Goal: Task Accomplishment & Management: Manage account settings

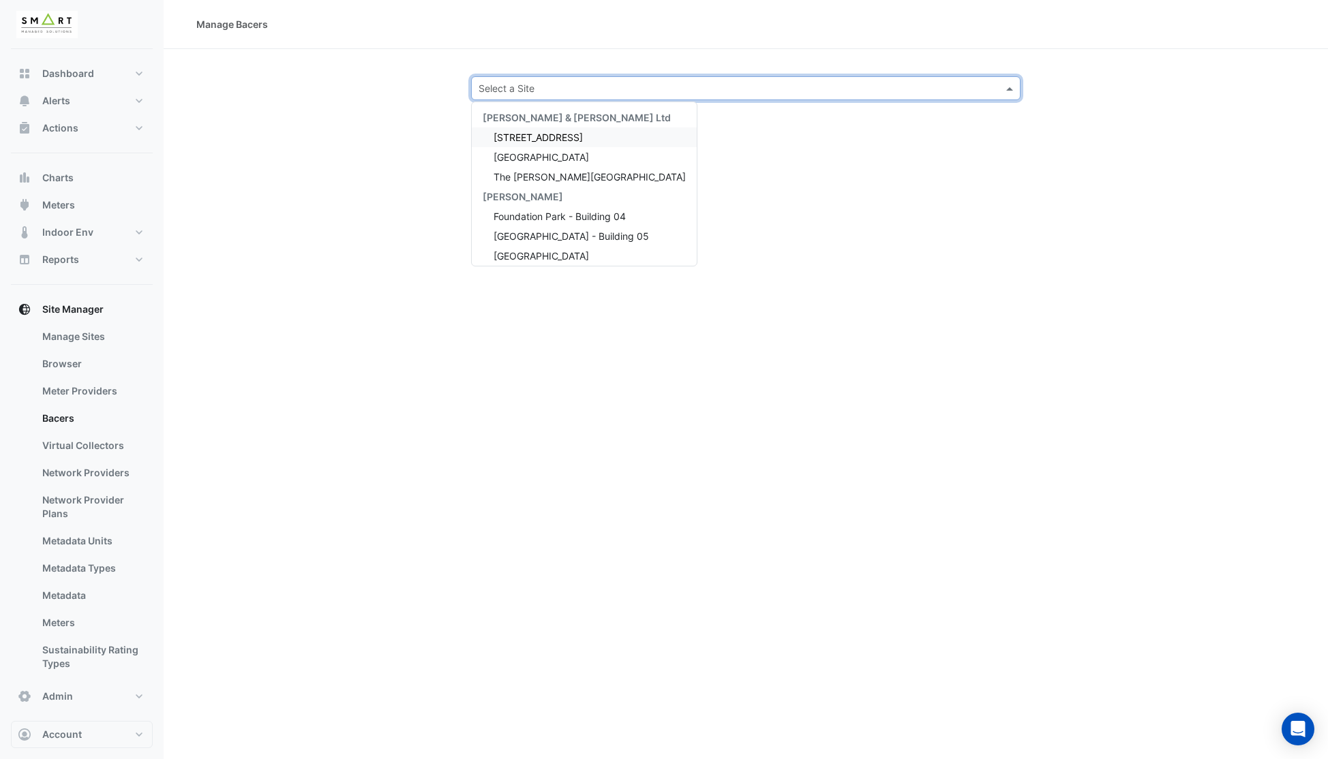
click at [598, 89] on input "text" at bounding box center [732, 89] width 507 height 14
click at [536, 259] on span "Marble Arch Place" at bounding box center [541, 256] width 95 height 12
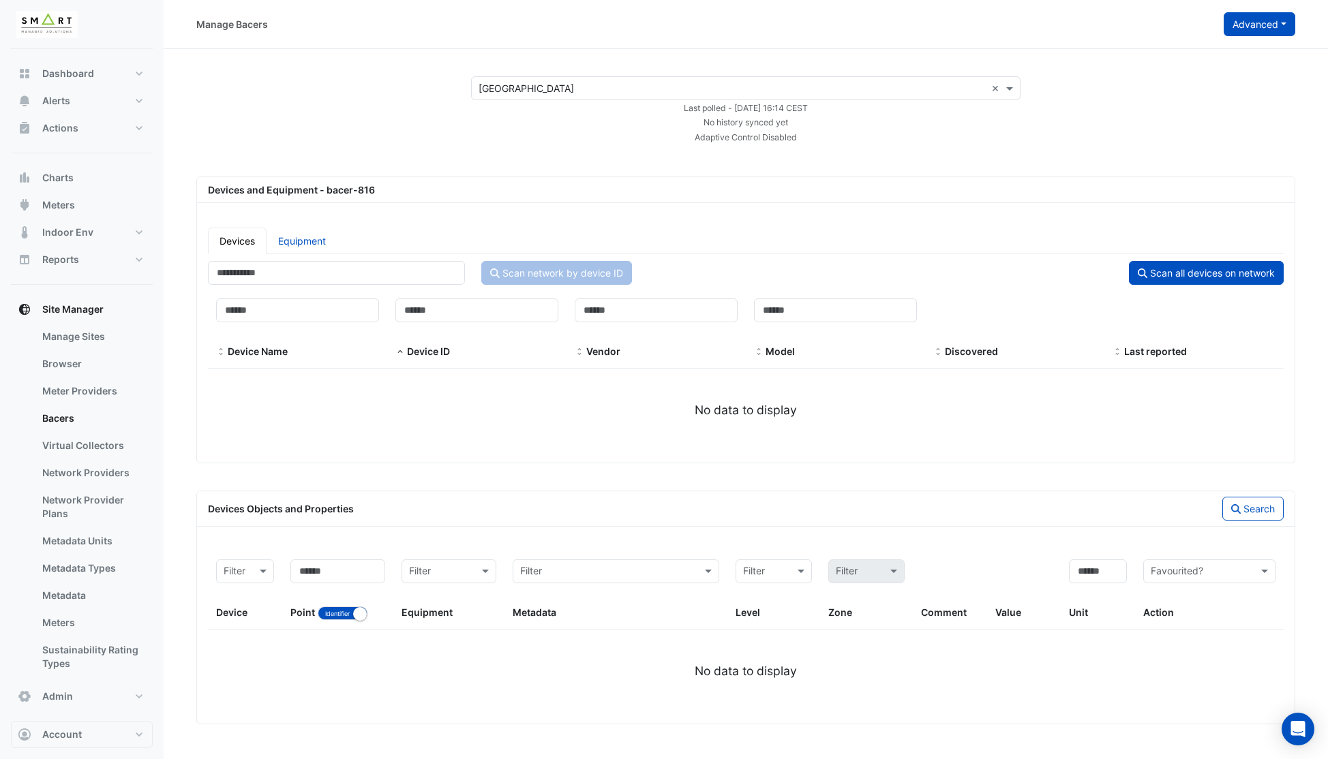
click at [1248, 31] on button "Advanced" at bounding box center [1260, 24] width 72 height 24
click at [1173, 114] on span "Configure bacer-816" at bounding box center [1191, 113] width 93 height 12
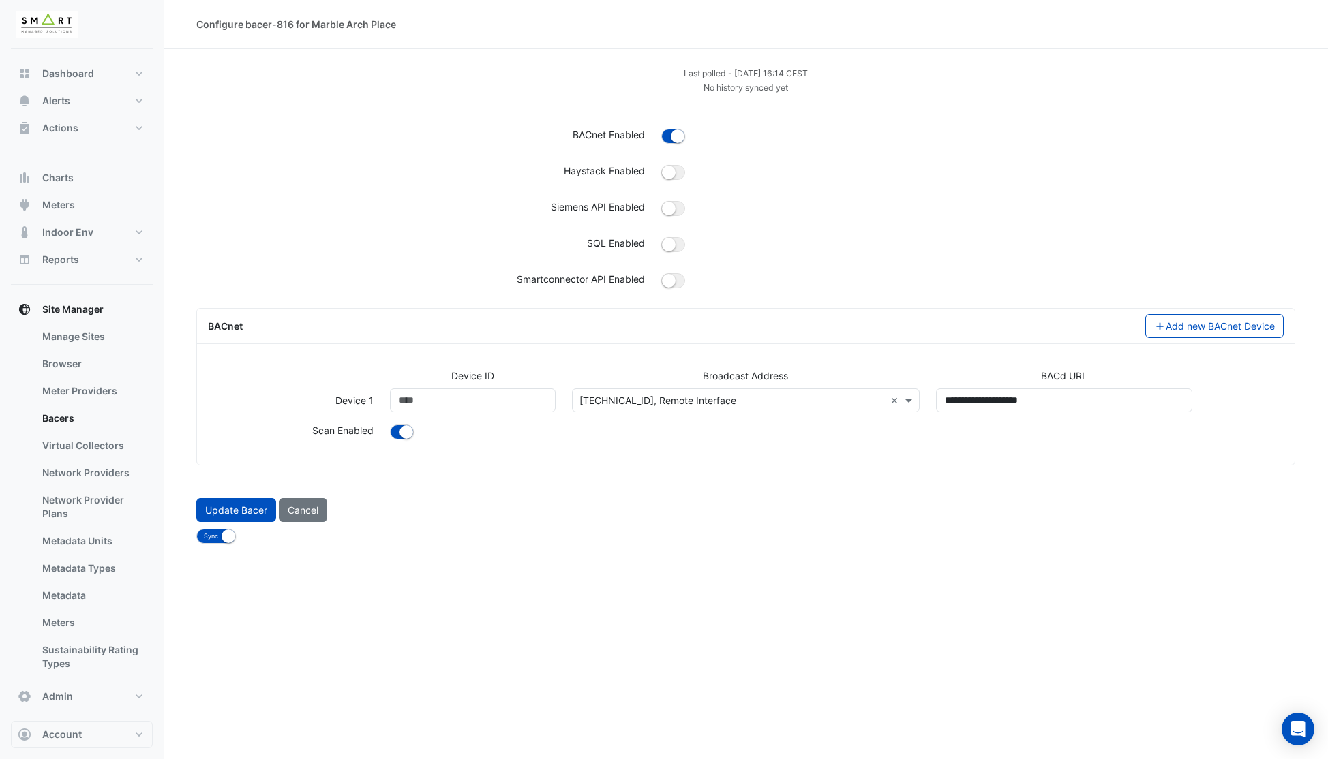
click at [799, 402] on input "text" at bounding box center [731, 401] width 305 height 14
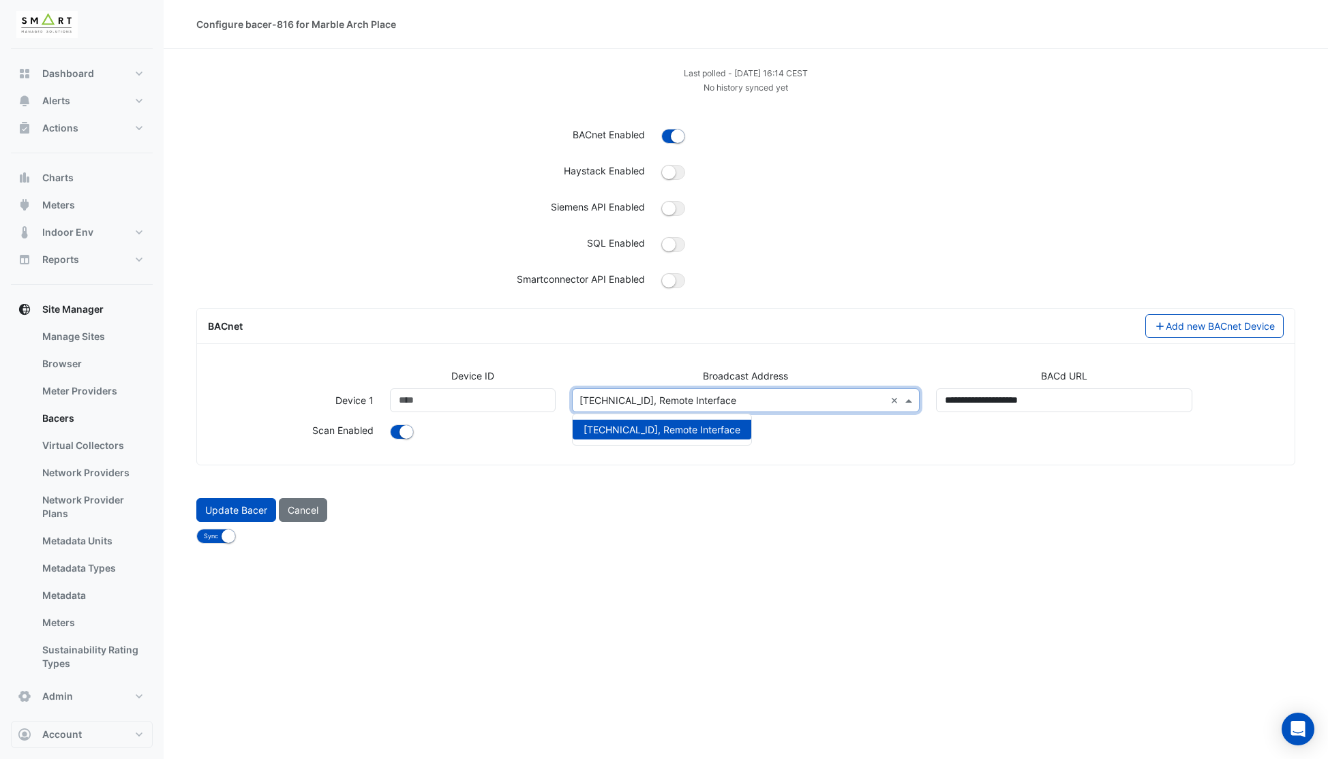
click at [799, 402] on input "text" at bounding box center [731, 401] width 305 height 14
click at [839, 459] on div "Device ID Broadcast Address BACd URL Device 1 Device ID ***** Broadcast Address…" at bounding box center [746, 411] width 1098 height 107
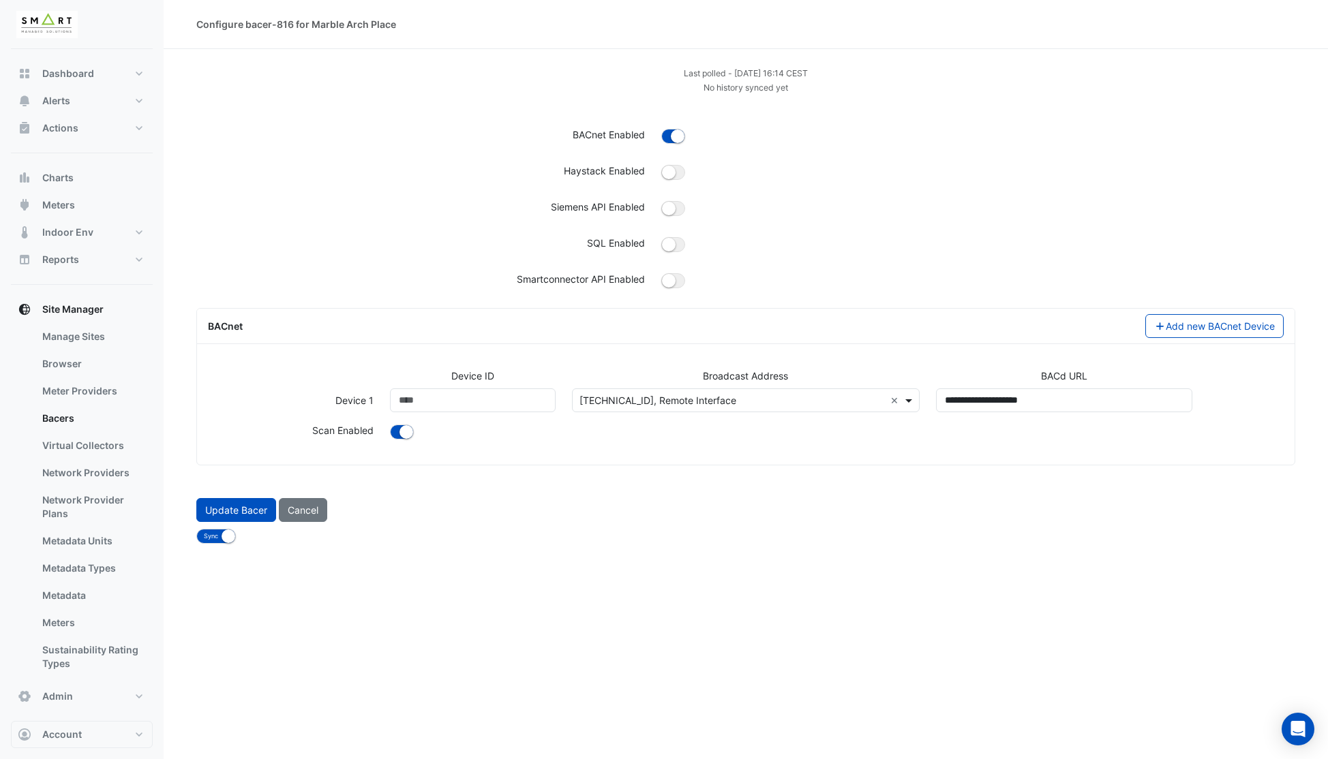
click at [911, 399] on span at bounding box center [910, 400] width 17 height 14
click at [814, 397] on input "text" at bounding box center [731, 401] width 305 height 14
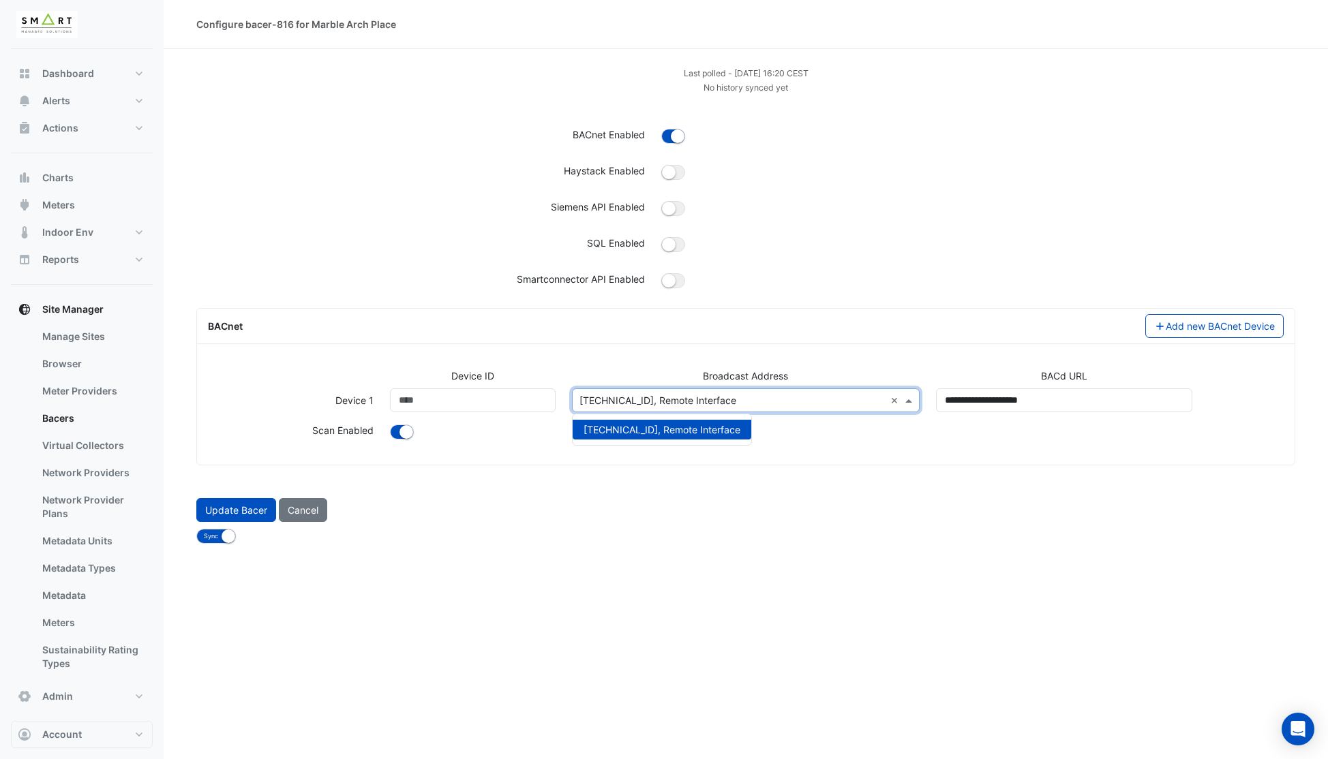
click at [814, 397] on input "text" at bounding box center [731, 401] width 305 height 14
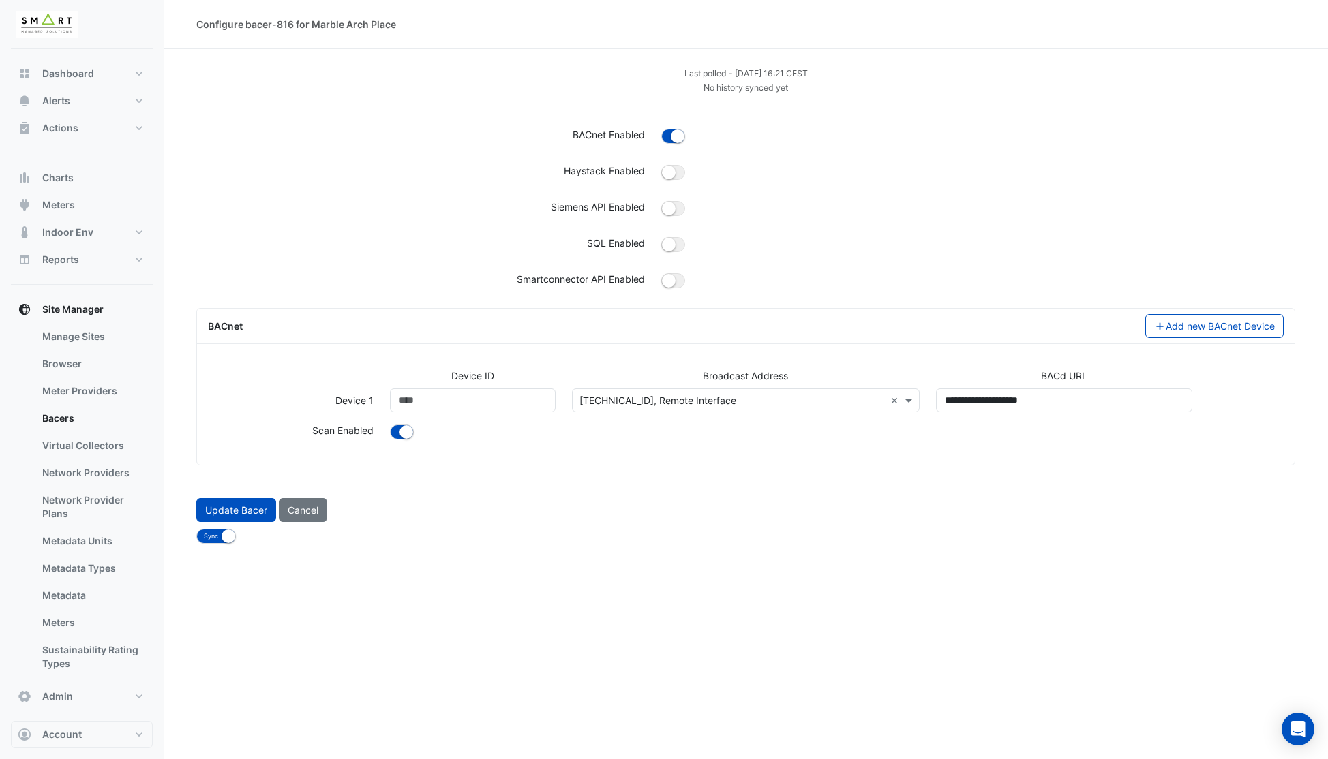
click at [819, 397] on input "text" at bounding box center [731, 401] width 305 height 14
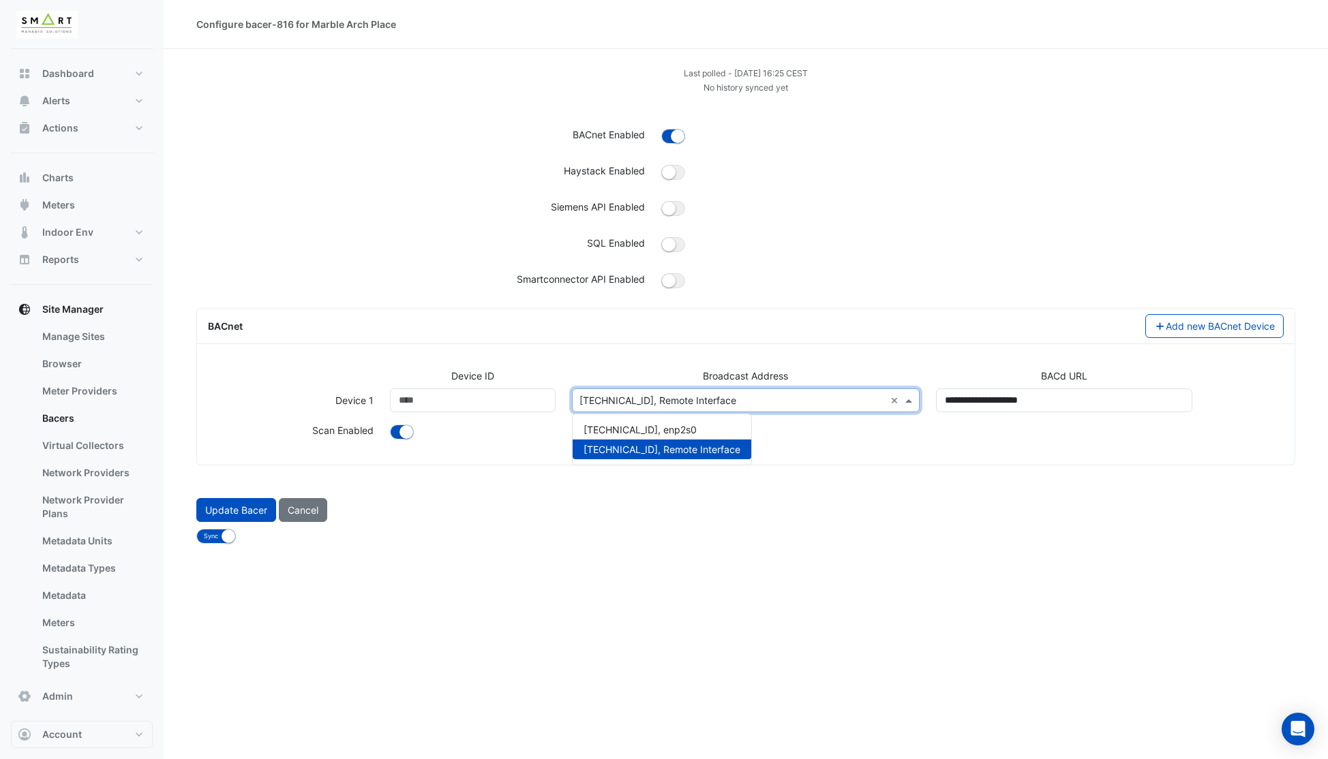
click at [798, 401] on input "text" at bounding box center [731, 401] width 305 height 14
click at [695, 427] on div "10.201.185.255, enp2s0" at bounding box center [662, 430] width 179 height 20
click at [840, 404] on input "text" at bounding box center [731, 401] width 305 height 14
click at [228, 506] on button "Update Bacer" at bounding box center [236, 510] width 80 height 24
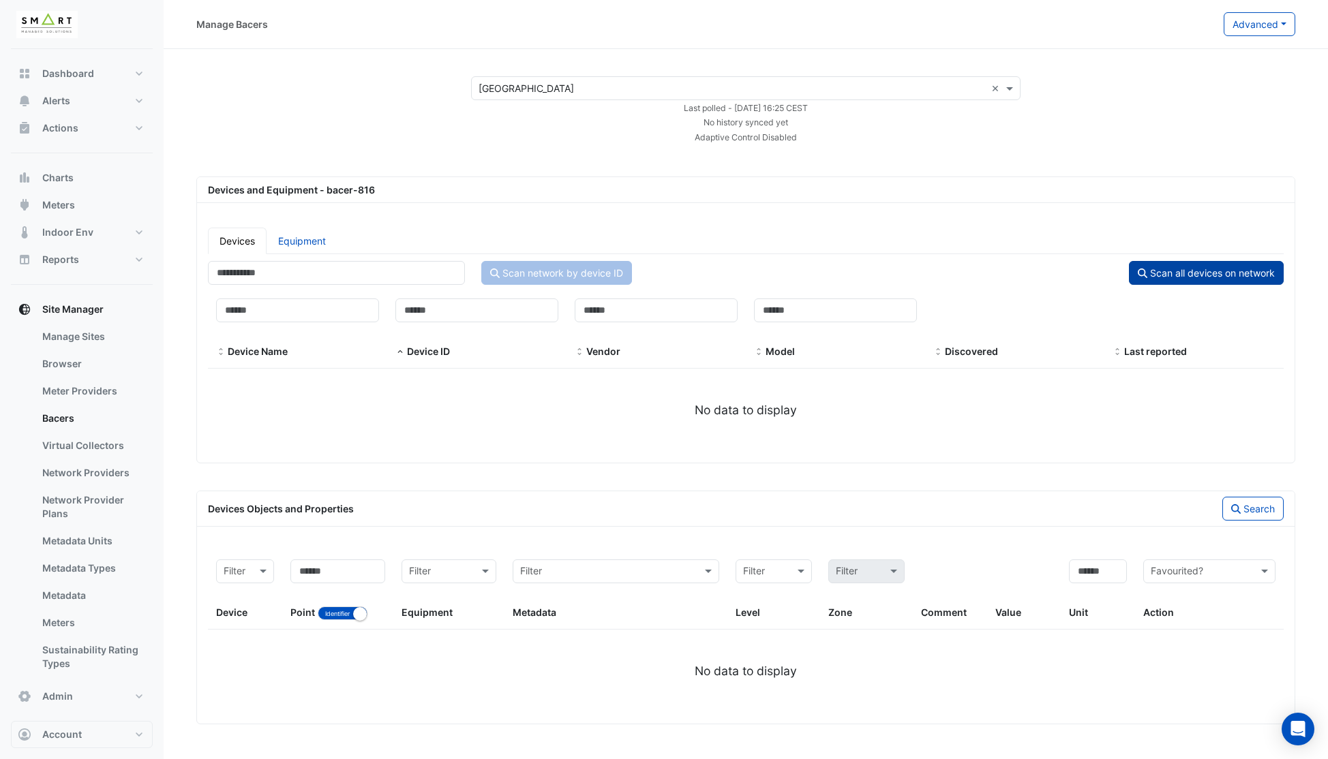
click at [1179, 277] on button "Scan all devices on network" at bounding box center [1206, 273] width 155 height 24
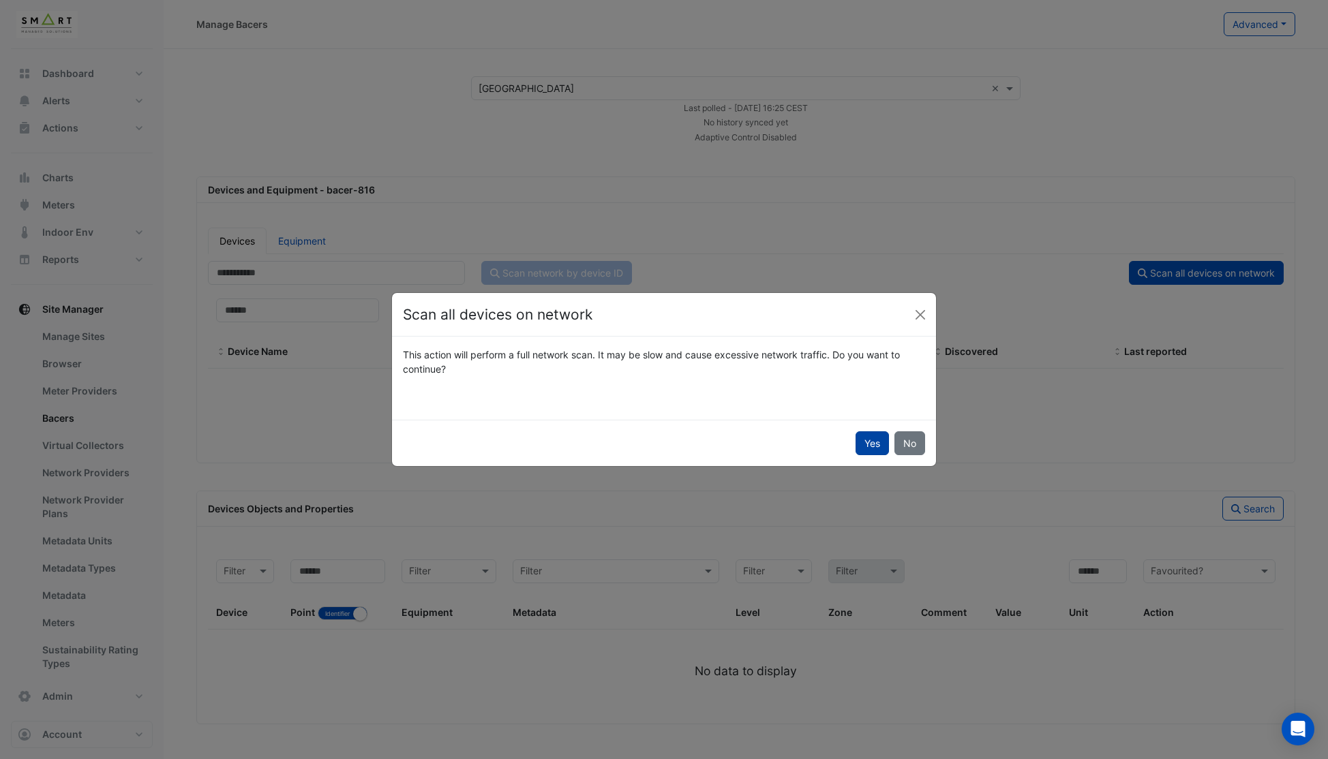
click at [874, 449] on button "Yes" at bounding box center [872, 444] width 33 height 24
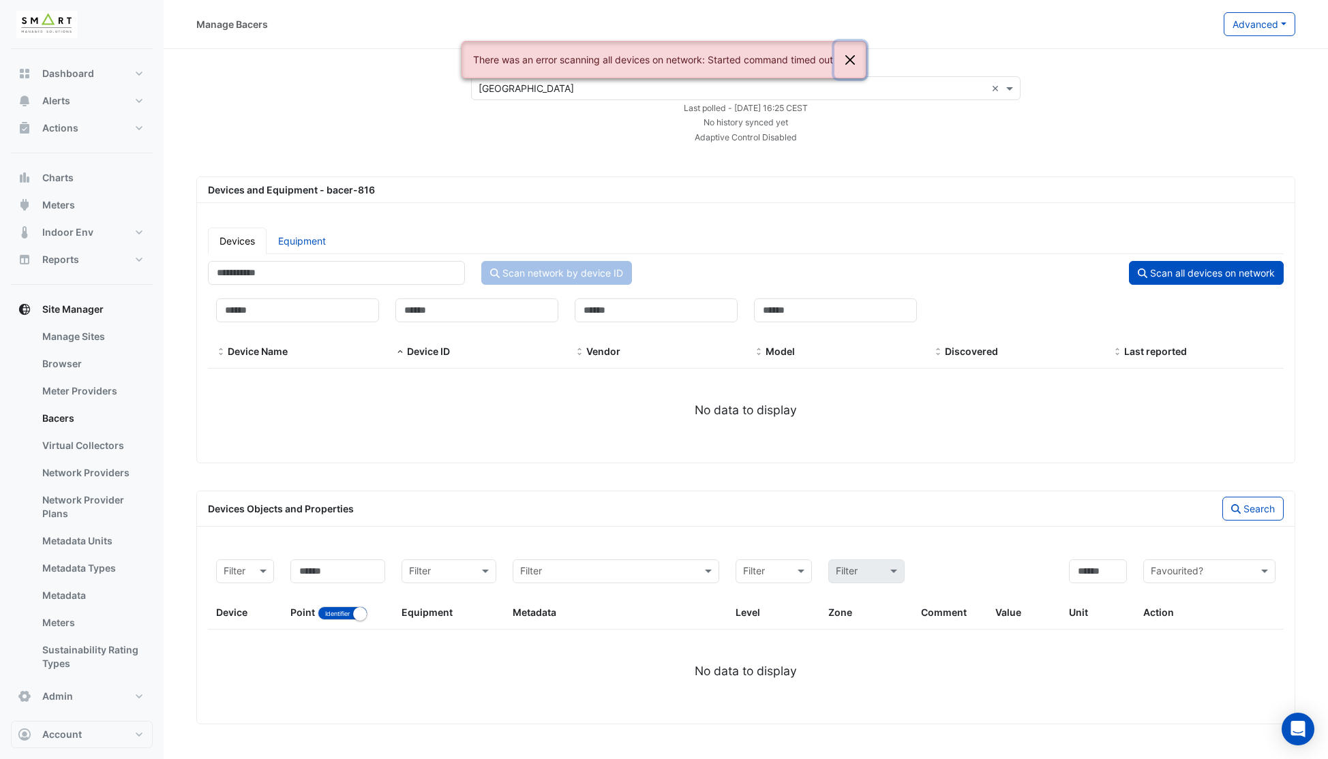
click at [854, 62] on button "Close" at bounding box center [849, 60] width 31 height 37
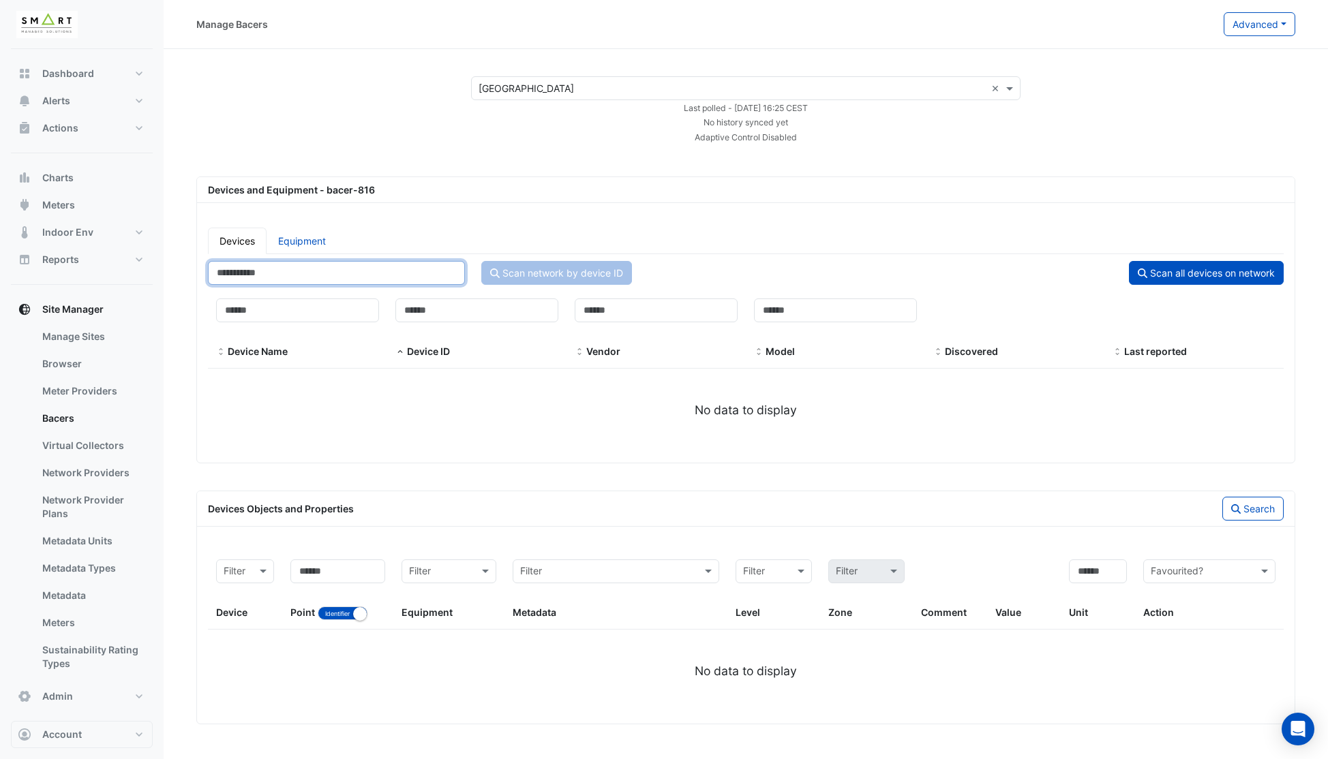
click at [329, 282] on input "number" at bounding box center [336, 273] width 257 height 24
paste input "*****"
type input "*****"
click at [533, 275] on button "Scan network by device ID" at bounding box center [556, 273] width 151 height 24
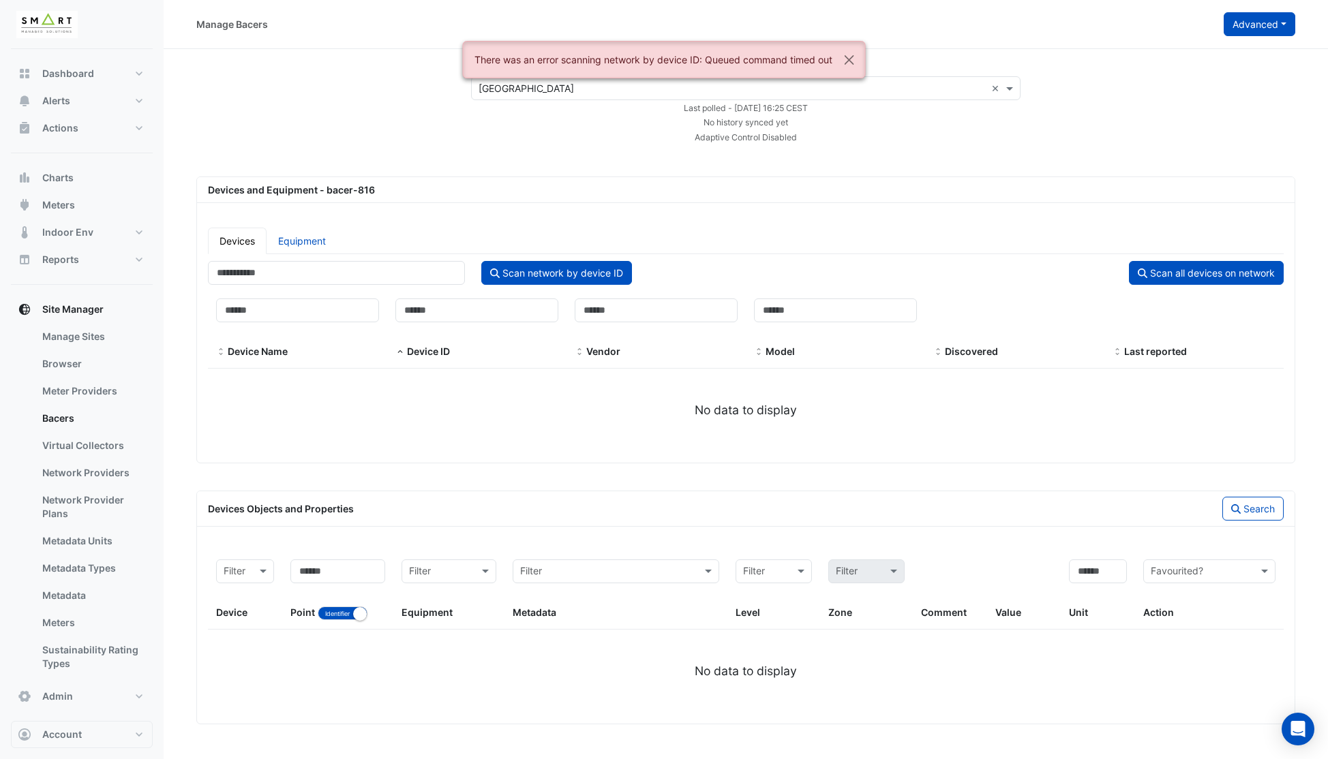
click at [1244, 27] on button "Advanced" at bounding box center [1260, 24] width 72 height 24
click at [1209, 111] on span "Configure bacer-816" at bounding box center [1191, 113] width 93 height 12
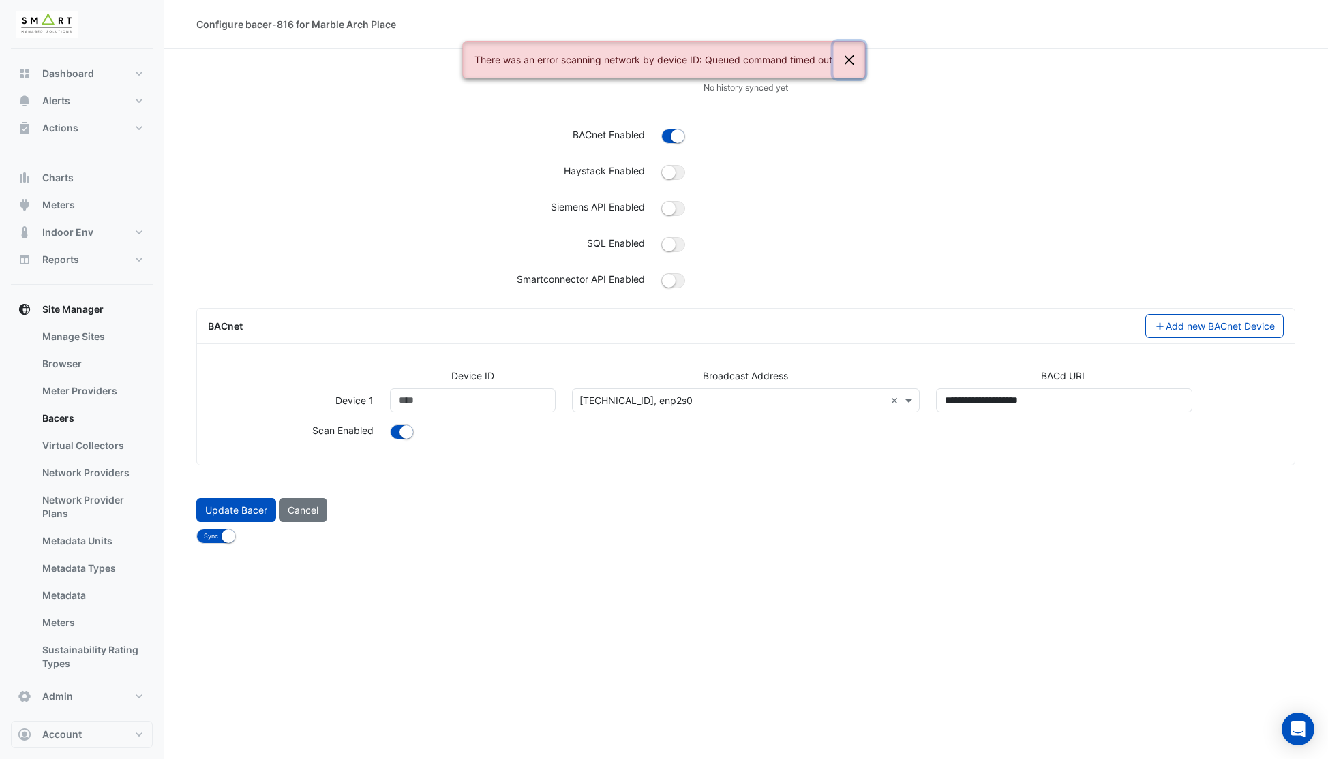
click at [854, 58] on button "Close" at bounding box center [849, 60] width 31 height 37
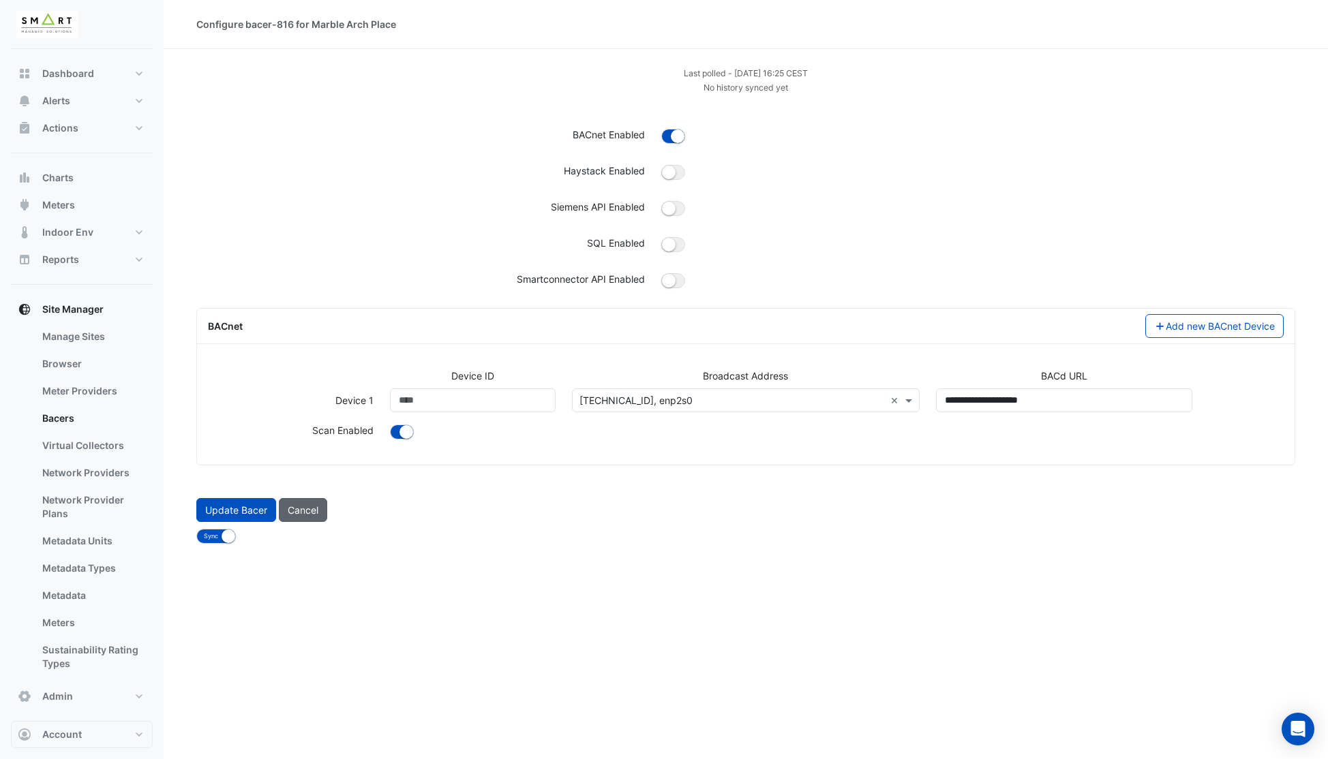
click at [299, 513] on button "Cancel" at bounding box center [303, 510] width 48 height 24
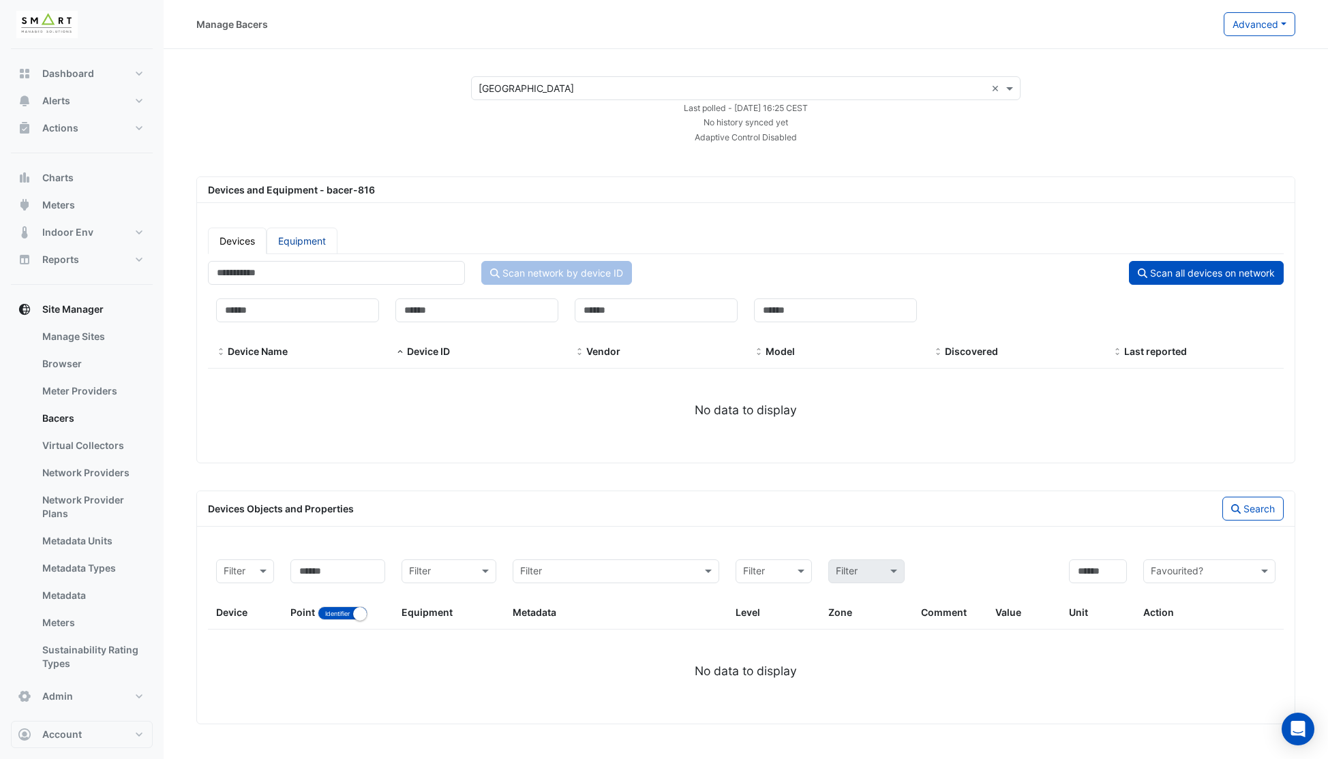
click at [292, 232] on link "Equipment" at bounding box center [302, 241] width 71 height 27
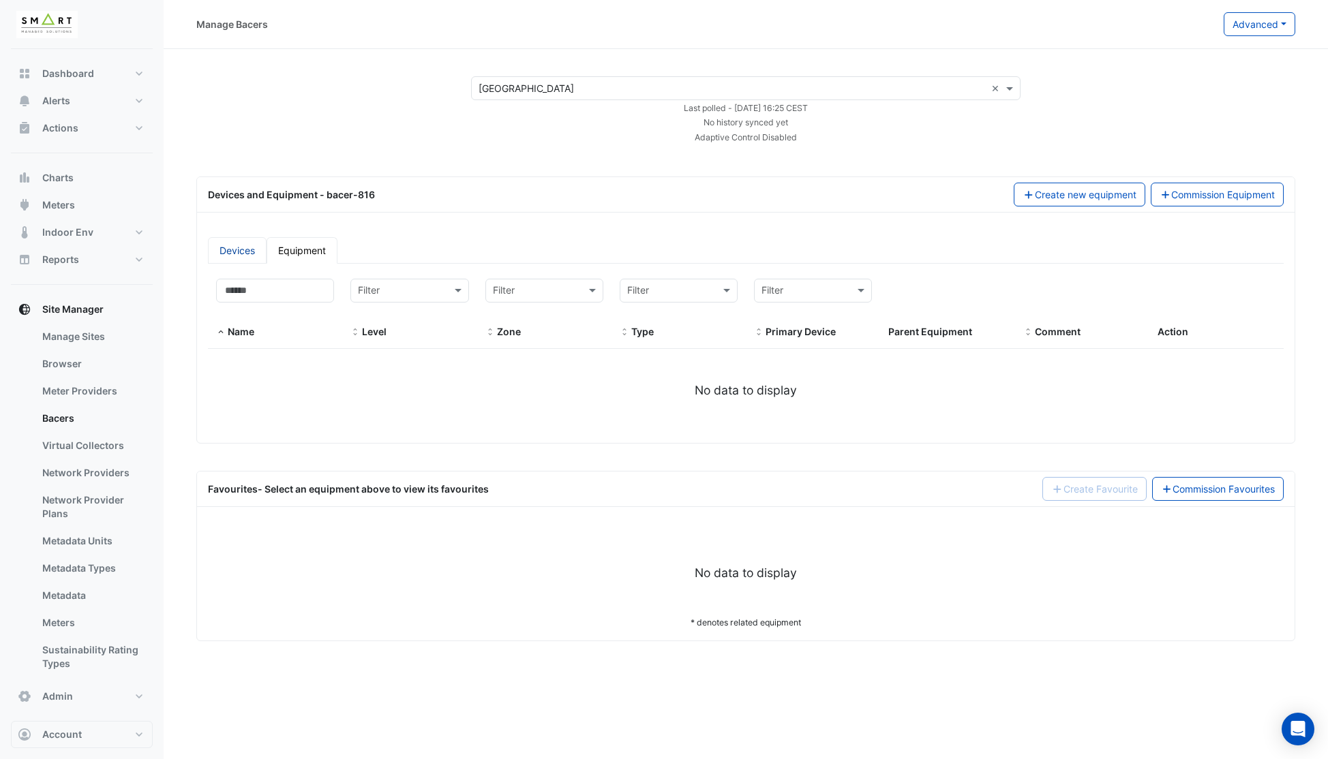
click at [239, 250] on link "Devices" at bounding box center [237, 250] width 59 height 27
